Goal: Transaction & Acquisition: Purchase product/service

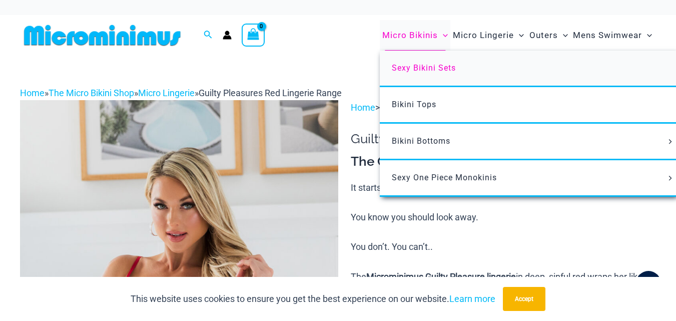
click at [416, 57] on link "Sexy Bikini Sets" at bounding box center [529, 69] width 298 height 37
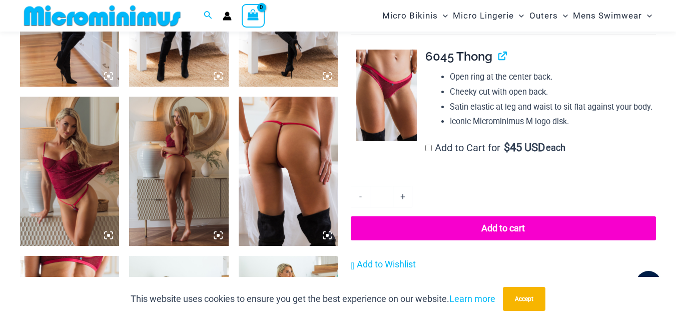
scroll to position [801, 0]
